Goal: Transaction & Acquisition: Register for event/course

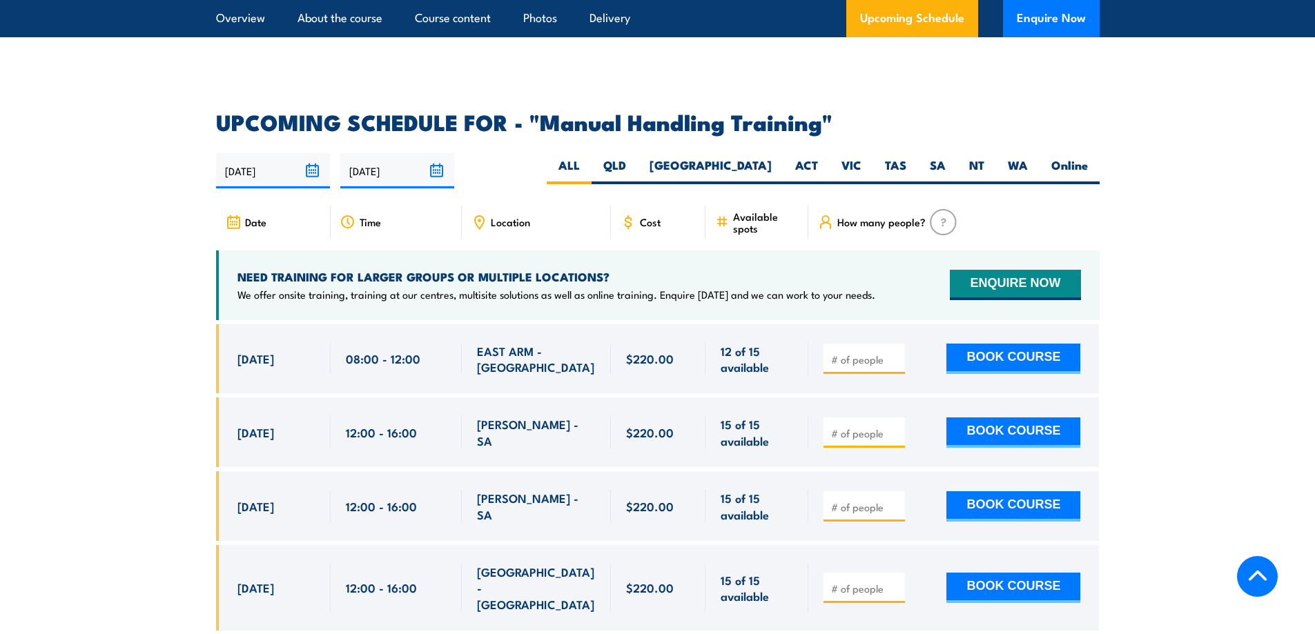
click at [859, 353] on input "number" at bounding box center [865, 360] width 69 height 14
click at [891, 353] on input "1" at bounding box center [865, 360] width 69 height 14
type input "2"
click at [891, 353] on input "2" at bounding box center [865, 360] width 69 height 14
click at [981, 354] on button "BOOK COURSE" at bounding box center [1013, 359] width 134 height 30
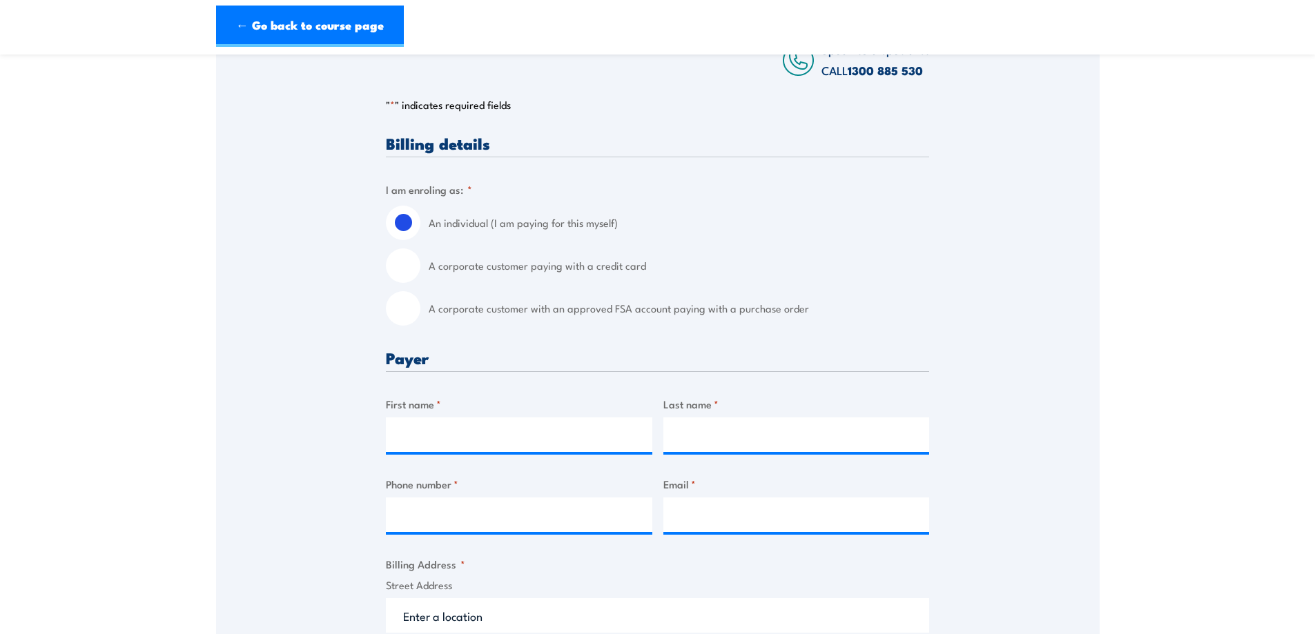
scroll to position [276, 0]
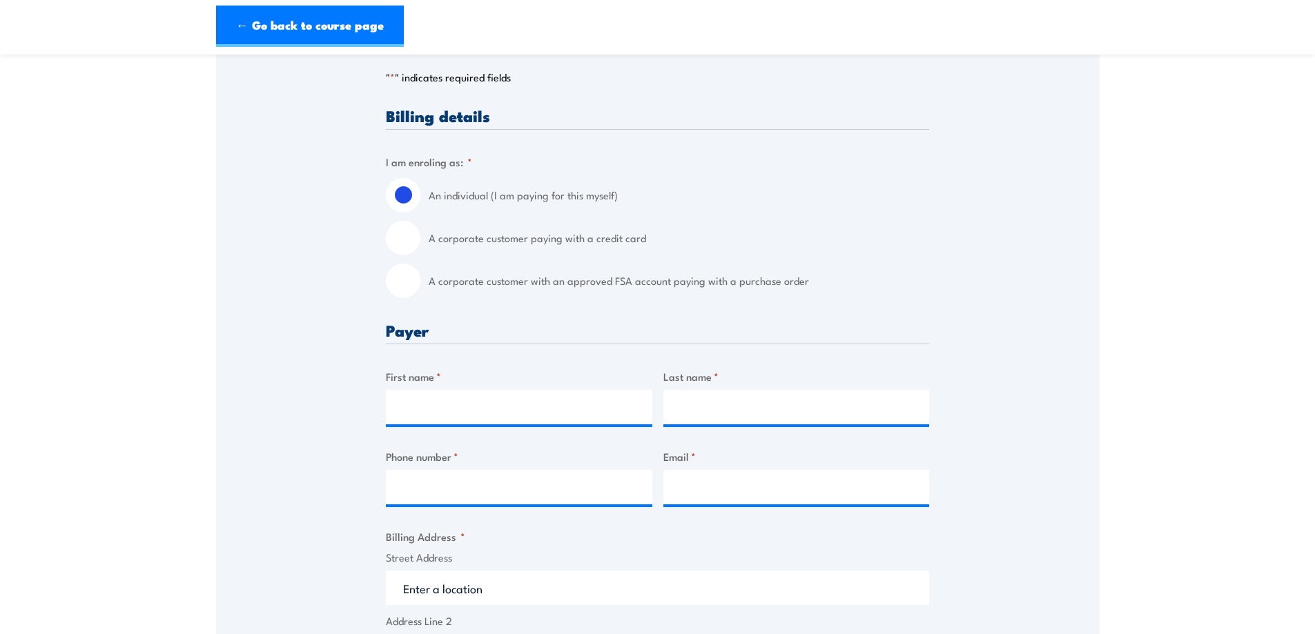
click at [414, 236] on input "A corporate customer paying with a credit card" at bounding box center [403, 238] width 35 height 35
radio input "true"
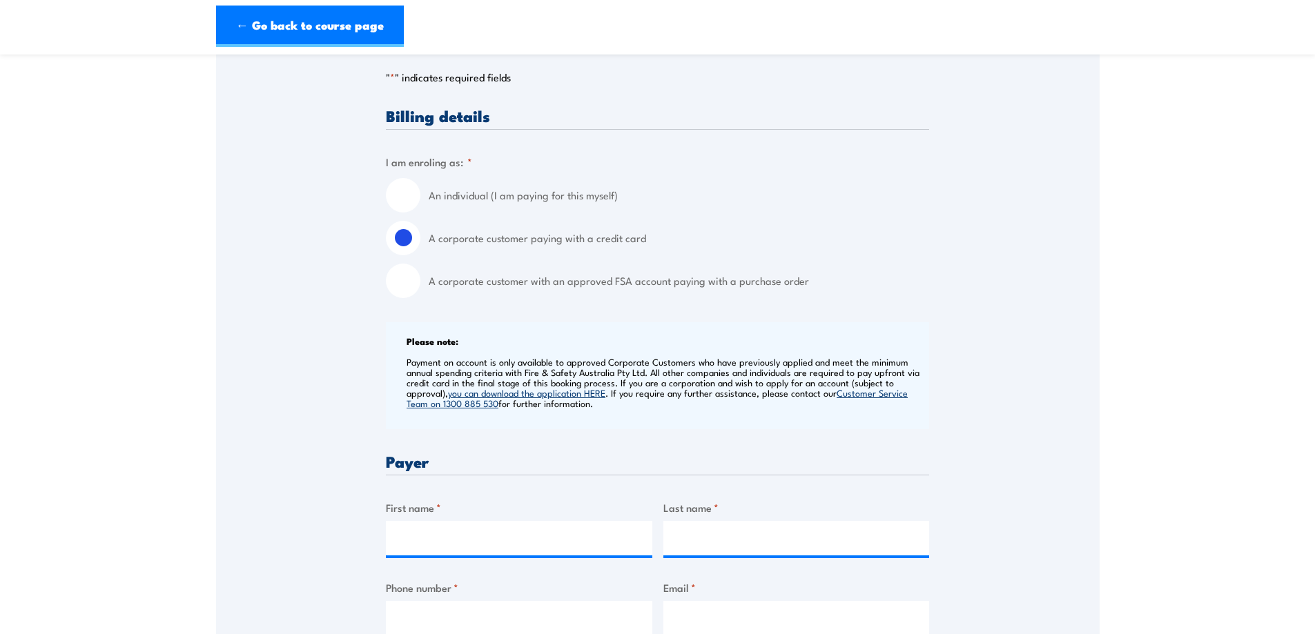
click at [406, 199] on input "An individual (I am paying for this myself)" at bounding box center [403, 195] width 35 height 35
radio input "true"
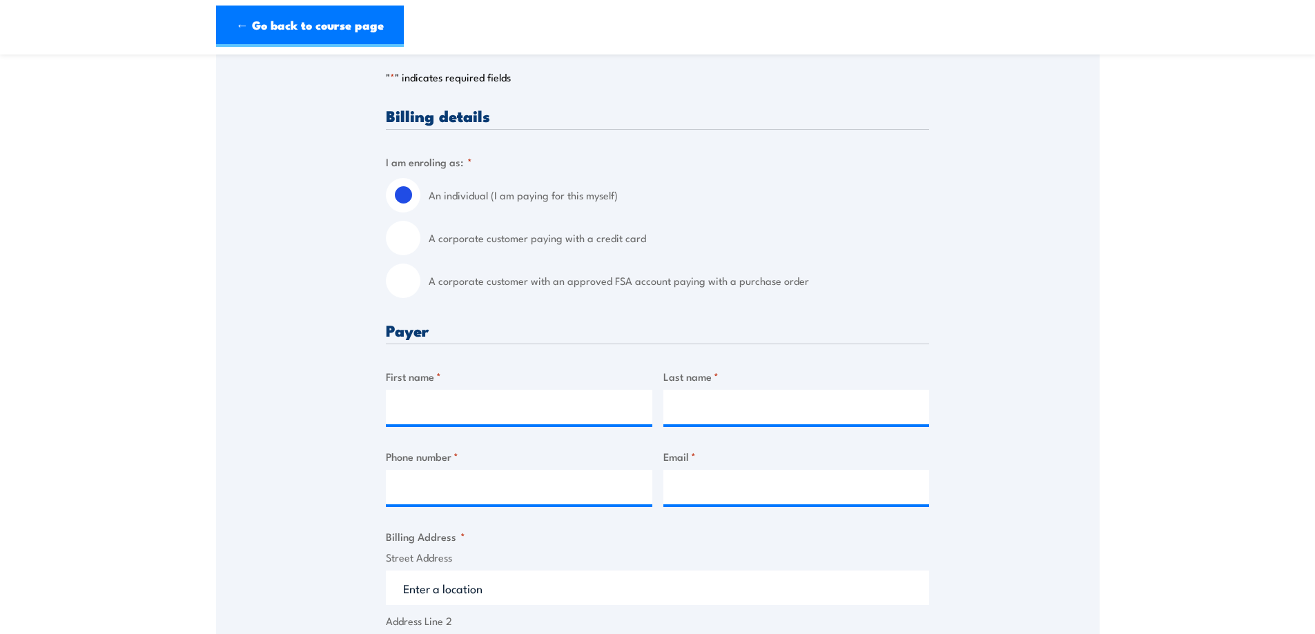
scroll to position [552, 0]
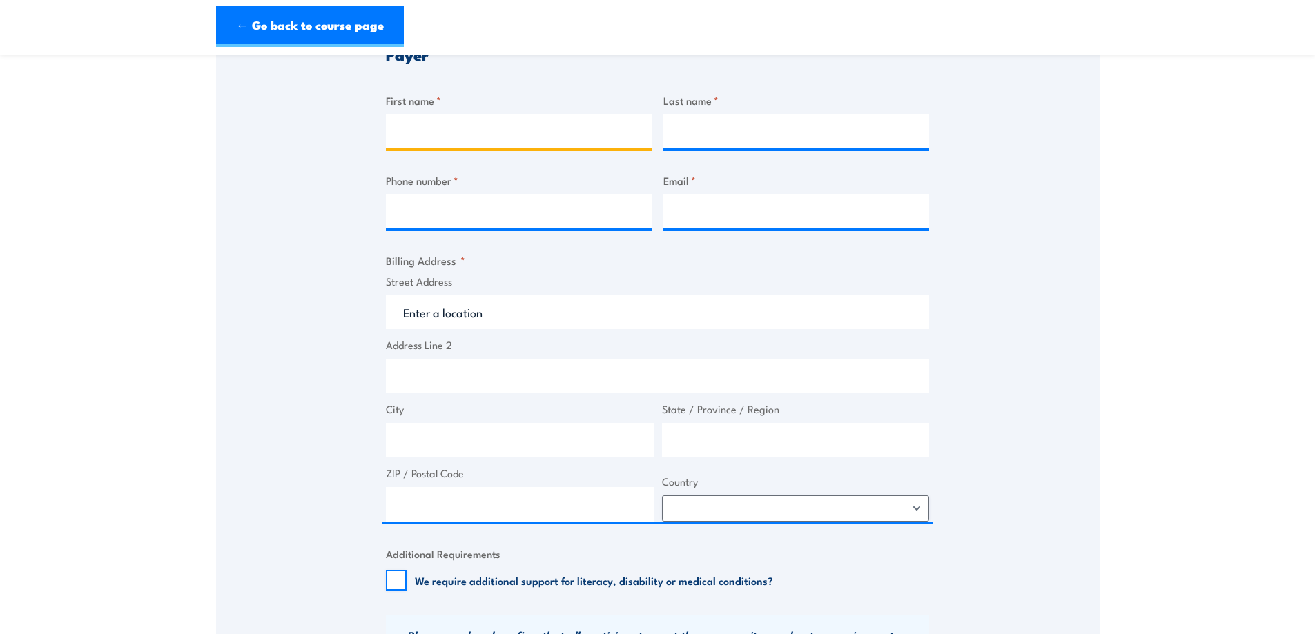
click at [449, 127] on input "First name *" at bounding box center [519, 131] width 266 height 35
type input "Chris"
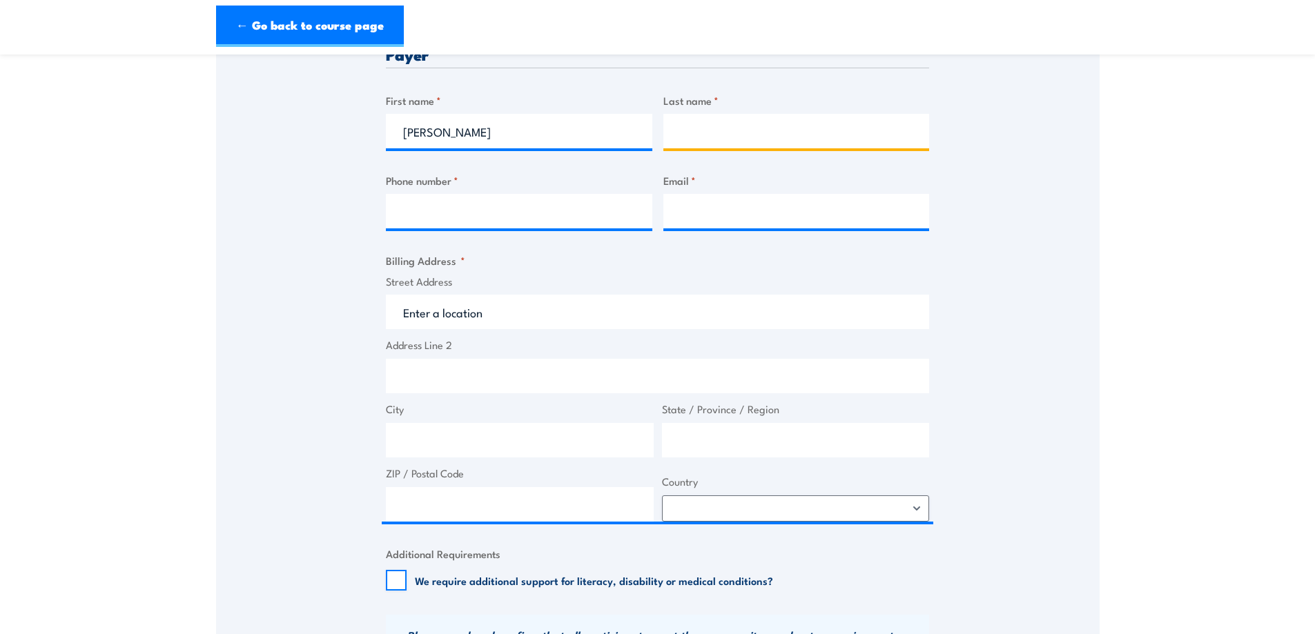
type input "Elena"
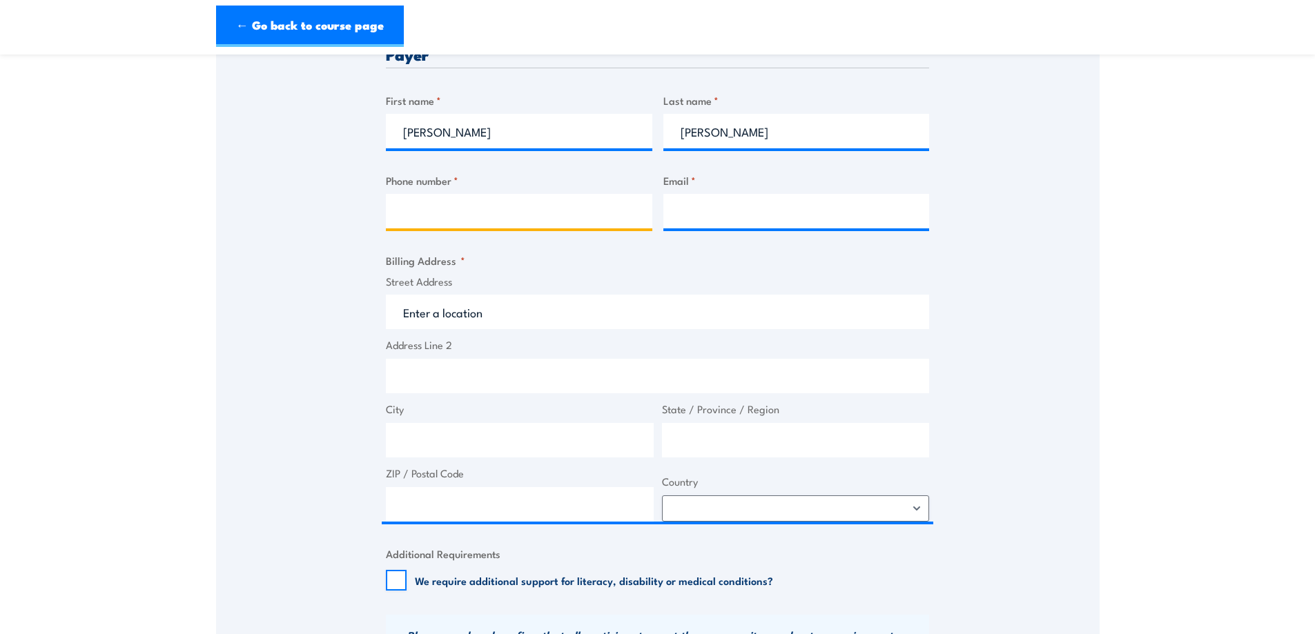
type input "0432965724"
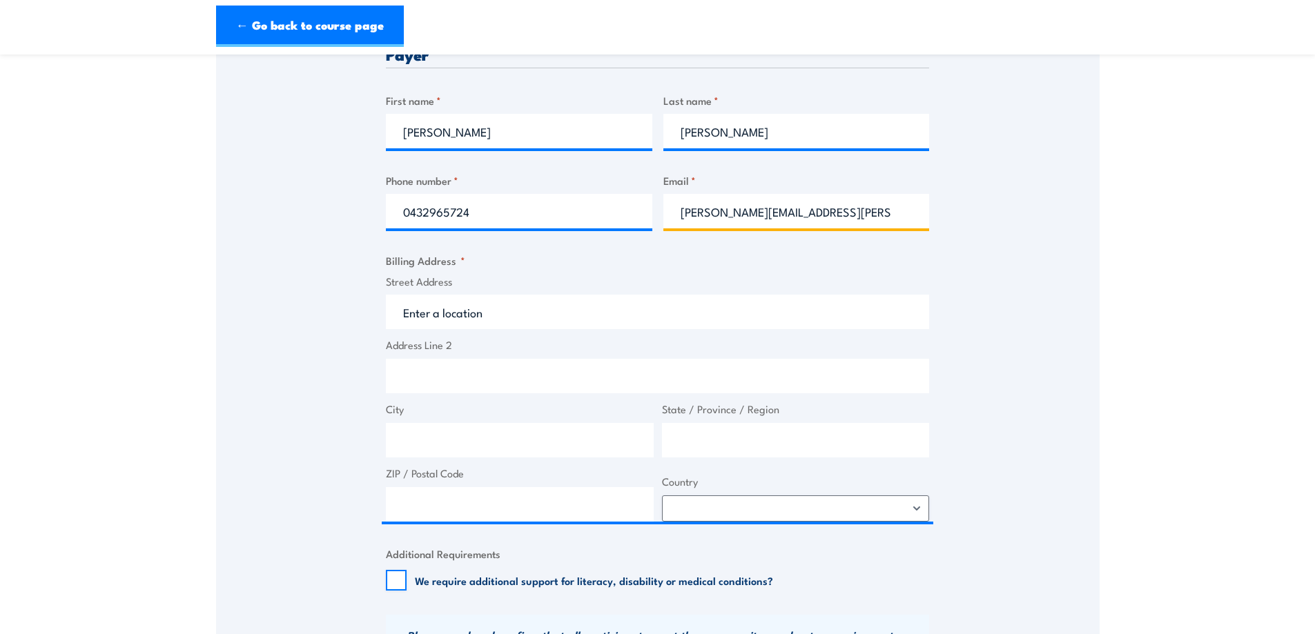
drag, startPoint x: 778, startPoint y: 221, endPoint x: 749, endPoint y: 213, distance: 30.0
click at [778, 221] on input "chris.elena@live.com.au" at bounding box center [796, 211] width 266 height 35
drag, startPoint x: 803, startPoint y: 215, endPoint x: 743, endPoint y: 212, distance: 60.1
click at [743, 212] on input "chris.elena@live.com.au" at bounding box center [796, 211] width 266 height 35
type input "chris.elena@sbs.com.au"
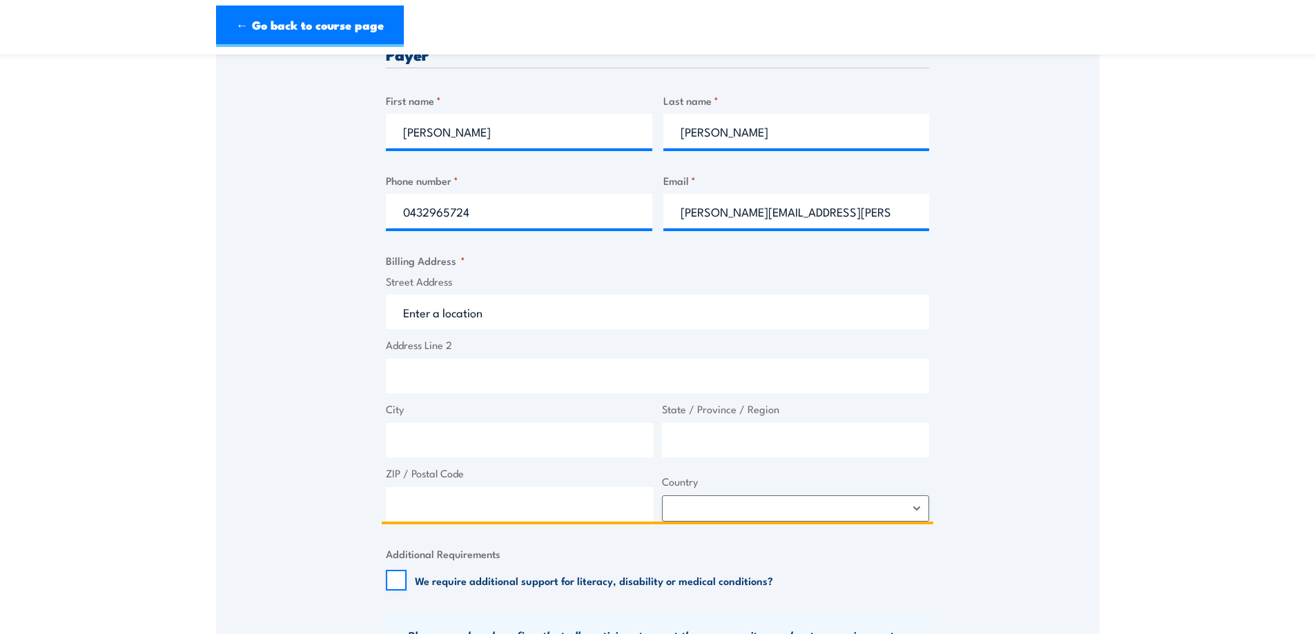
click at [451, 309] on input "Street Address" at bounding box center [657, 312] width 543 height 35
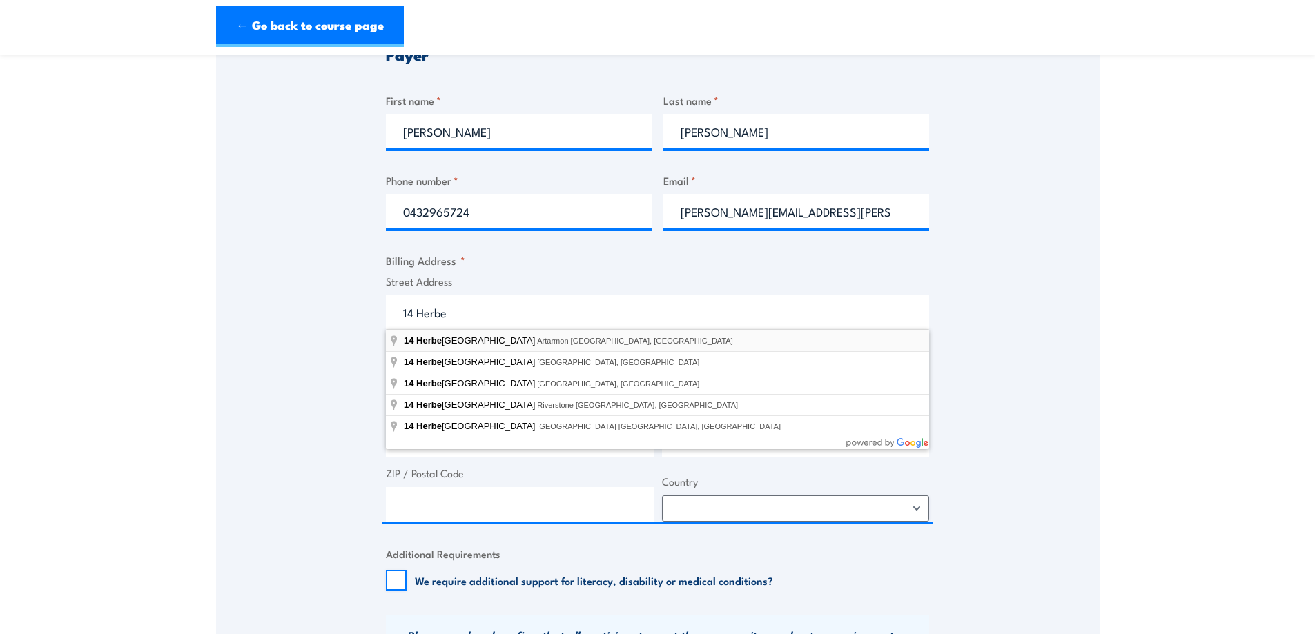
type input "14 Herbert Street, Artarmon NSW, Australia"
type input "14 Herbert St"
type input "Artarmon"
type input "New South Wales"
type input "2064"
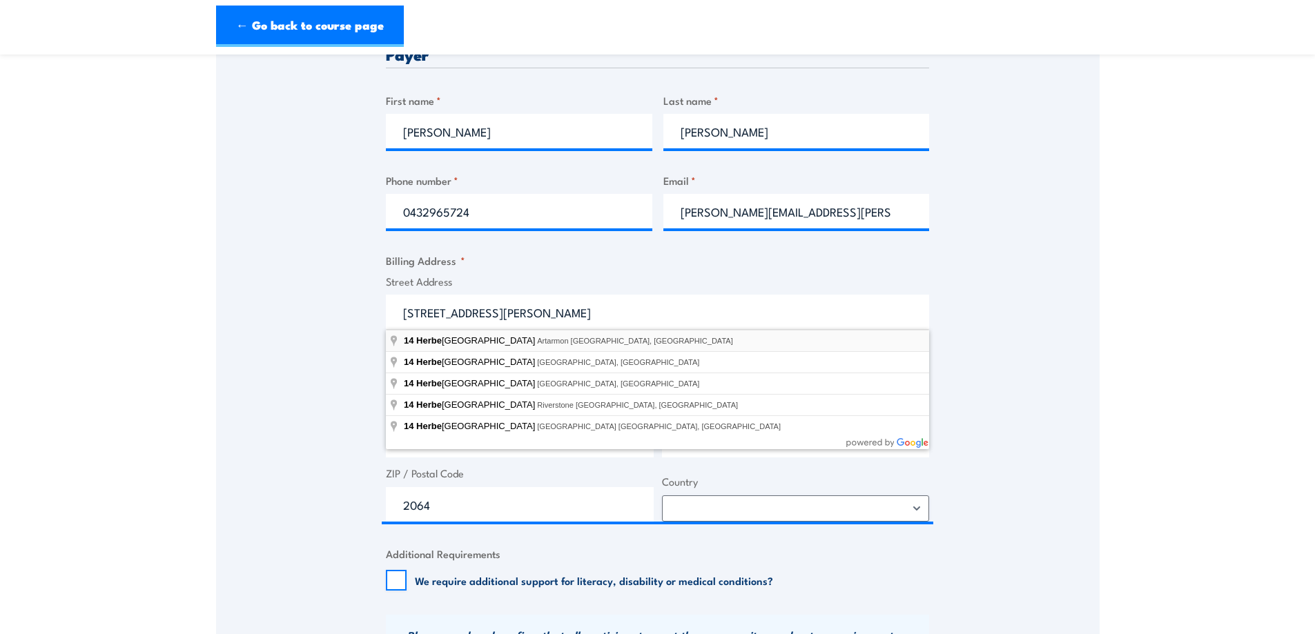
select select "Australia"
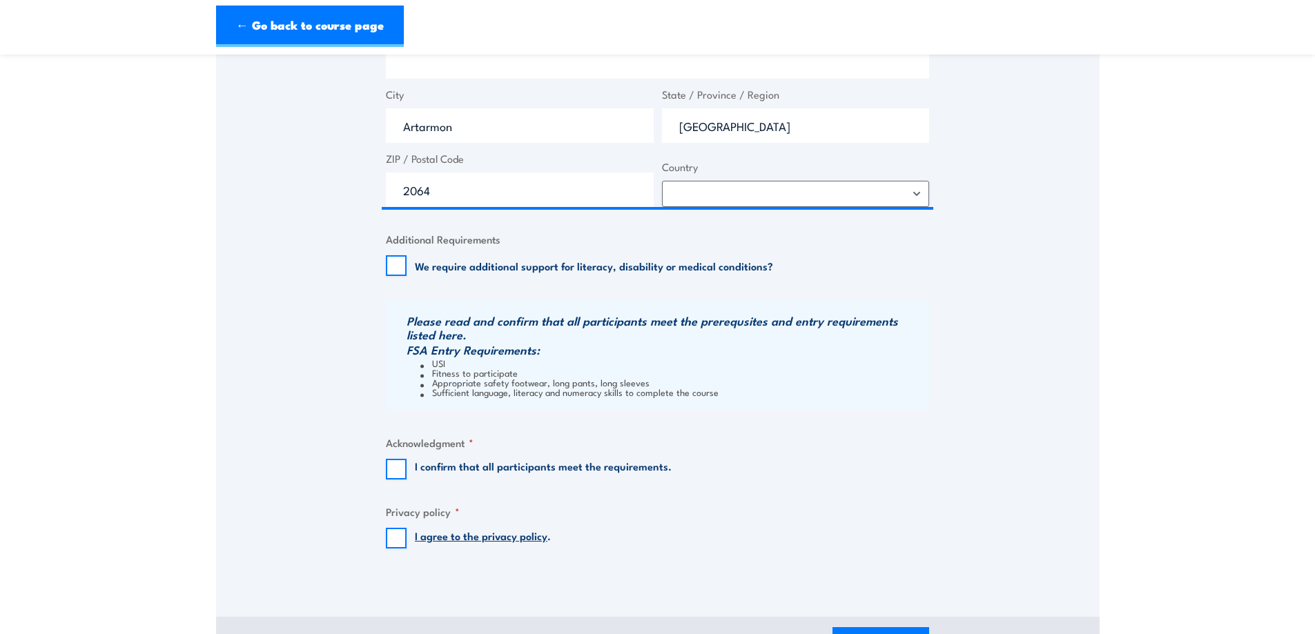
scroll to position [897, 0]
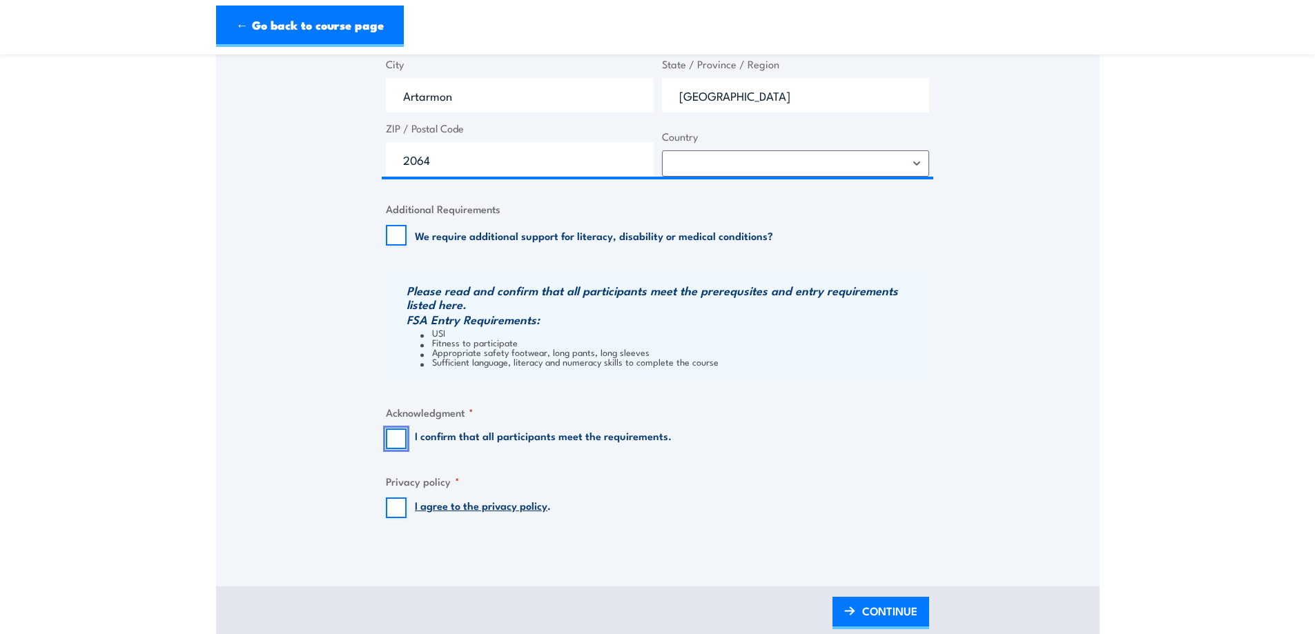
click at [400, 433] on input "I confirm that all participants meet the requirements." at bounding box center [396, 439] width 21 height 21
checkbox input "true"
click at [396, 508] on input "I agree to the privacy policy ." at bounding box center [396, 508] width 21 height 21
checkbox input "true"
click at [876, 608] on span "CONTINUE" at bounding box center [889, 611] width 55 height 37
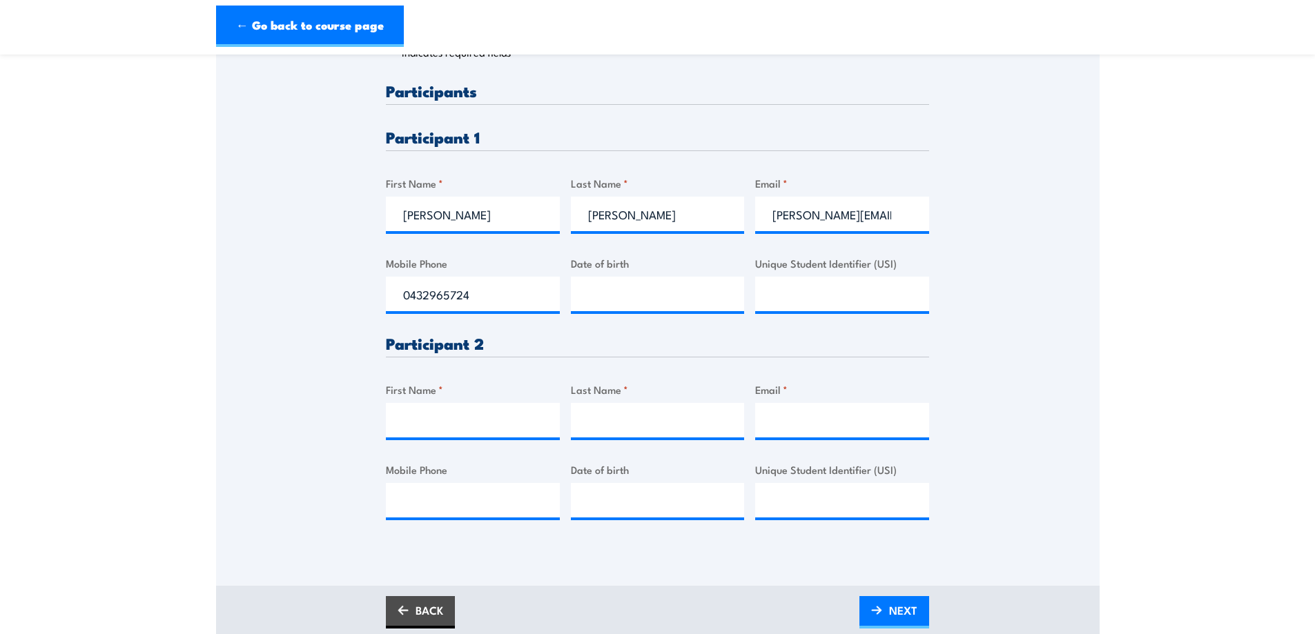
scroll to position [276, 0]
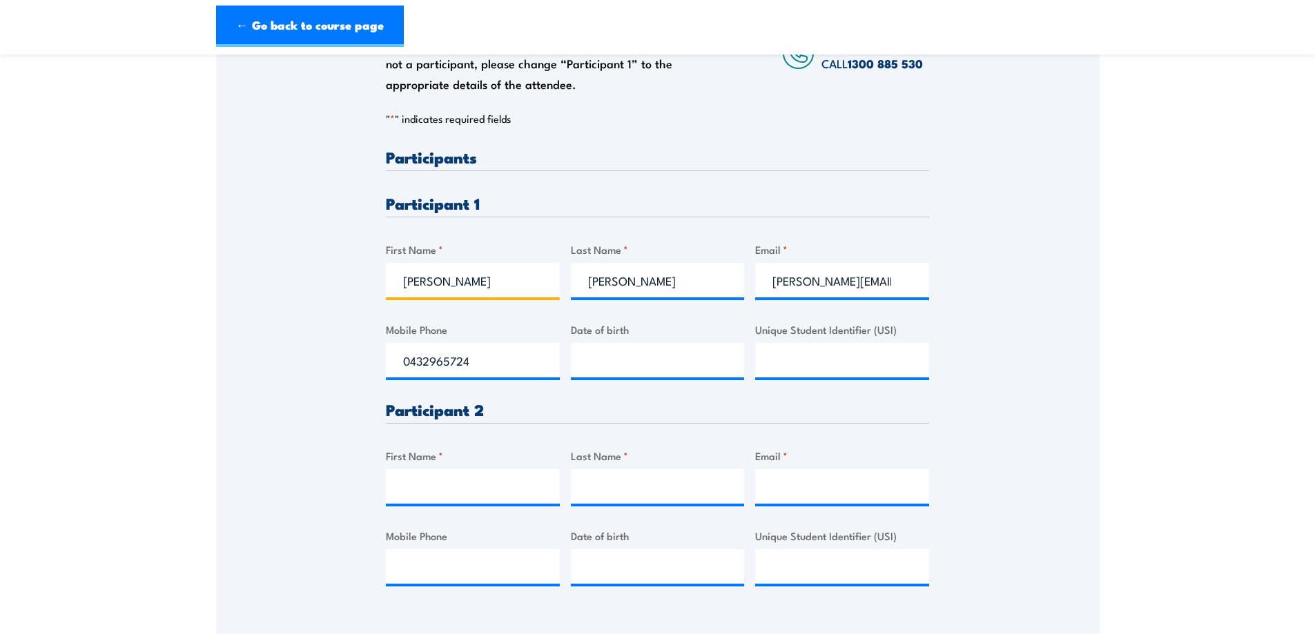
drag, startPoint x: 476, startPoint y: 281, endPoint x: 295, endPoint y: 279, distance: 181.5
click at [295, 279] on div "Please provide names and contact details for each of the participants below. No…" at bounding box center [657, 288] width 883 height 650
type input "Emma"
type input "Kellaway"
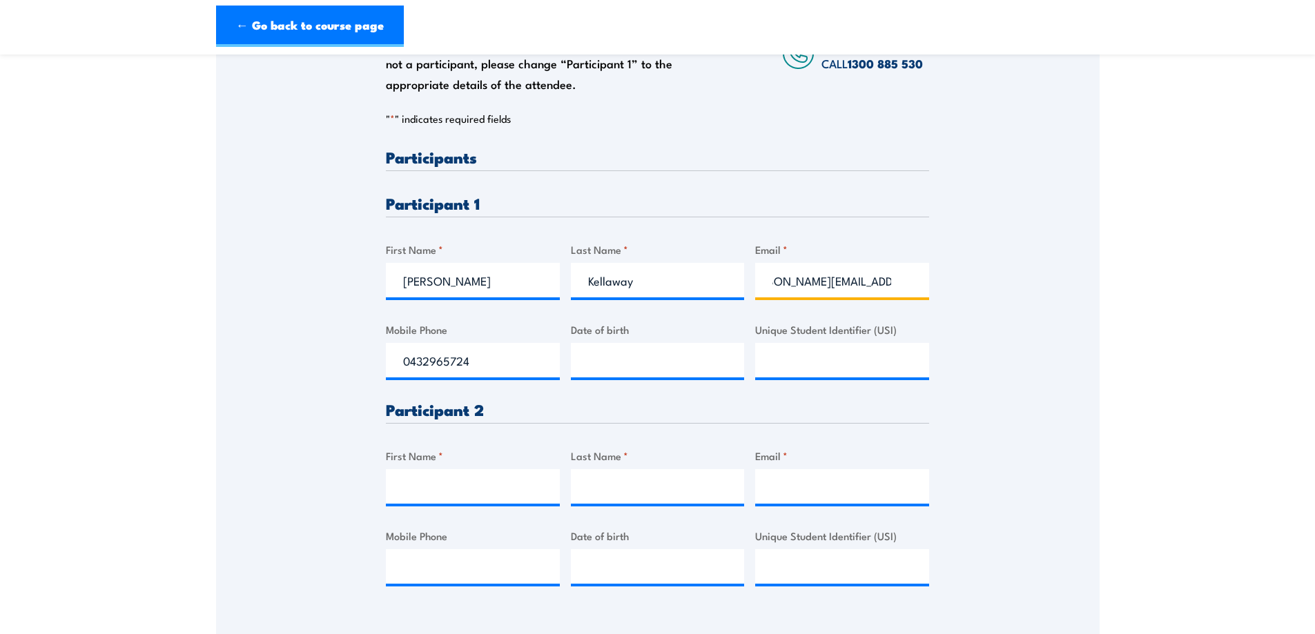
type input "Emma.Kellaway@sbs.com.au"
type input "__/__/____"
click at [625, 353] on input "__/__/____" at bounding box center [658, 360] width 174 height 35
